Goal: Information Seeking & Learning: Learn about a topic

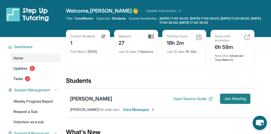
click at [226, 100] on span "Join Meeting" at bounding box center [235, 98] width 22 height 3
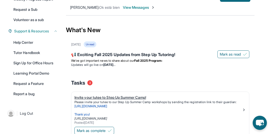
scroll to position [104, 0]
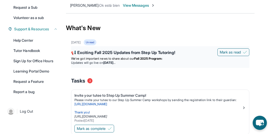
click at [190, 59] on p "We’ve got important news to share about our Fall 2025 Program:" at bounding box center [160, 59] width 178 height 4
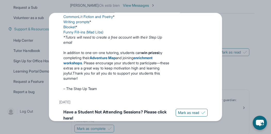
scroll to position [292, 0]
click at [102, 34] on link "Funny Fill-ins (Mad Libs)" at bounding box center [83, 32] width 40 height 4
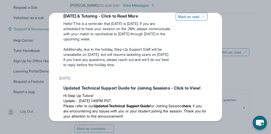
scroll to position [524, 0]
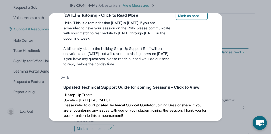
click at [43, 120] on div "Updates August 27th 📢 Exciting Fall 2025 Updates from Step Up Tutoring! We’ve g…" at bounding box center [135, 67] width 271 height 134
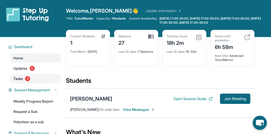
scroll to position [32, 0]
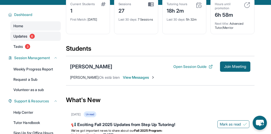
click at [46, 33] on link "Updates 6" at bounding box center [35, 36] width 50 height 9
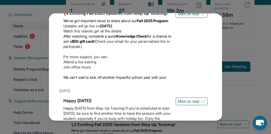
scroll to position [41, 0]
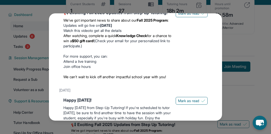
click at [94, 79] on span "We can’t wait to kick off another impactful school year with you!" at bounding box center [114, 77] width 103 height 4
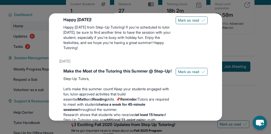
scroll to position [136, 0]
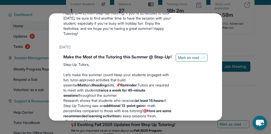
click at [51, 6] on div "Updates August 27th 📢 Exciting Fall 2025 Updates from Step Up Tutoring! We’ve g…" at bounding box center [135, 67] width 271 height 134
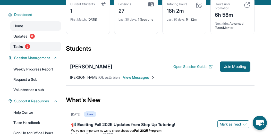
click at [38, 49] on link "Tasks 3" at bounding box center [35, 46] width 50 height 9
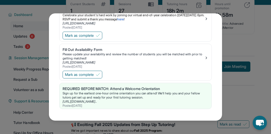
scroll to position [47, 0]
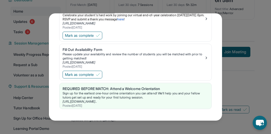
click at [228, 95] on div "Tasks Invite your tutee to Step Up Summer Camp! Please invite your tutee to our…" at bounding box center [135, 67] width 271 height 134
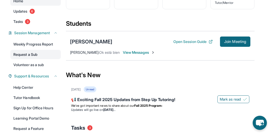
scroll to position [69, 0]
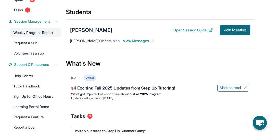
click at [45, 32] on link "Weekly Progress Report" at bounding box center [35, 32] width 50 height 9
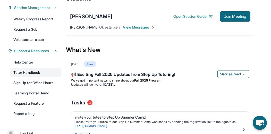
scroll to position [75, 0]
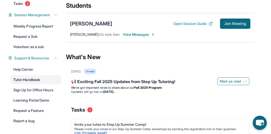
click at [35, 80] on link "Tutor Handbook" at bounding box center [35, 79] width 50 height 9
